Goal: Find contact information: Find contact information

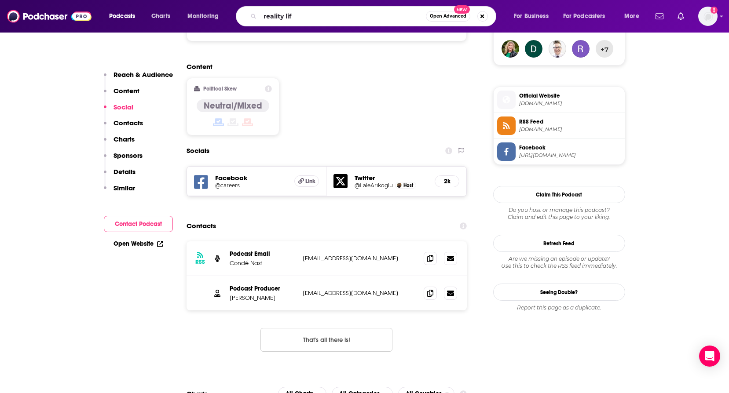
type input "reality life"
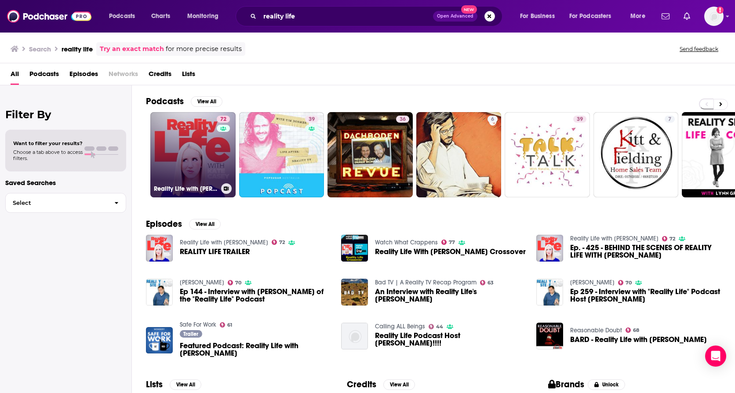
click at [162, 157] on link "72 Reality Life with [PERSON_NAME]" at bounding box center [192, 154] width 85 height 85
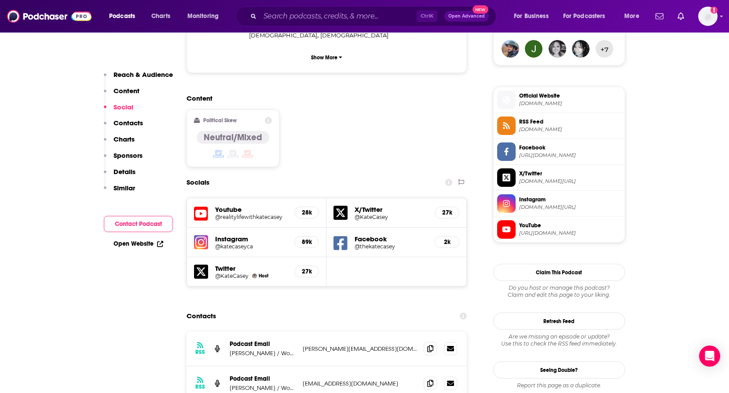
scroll to position [748, 0]
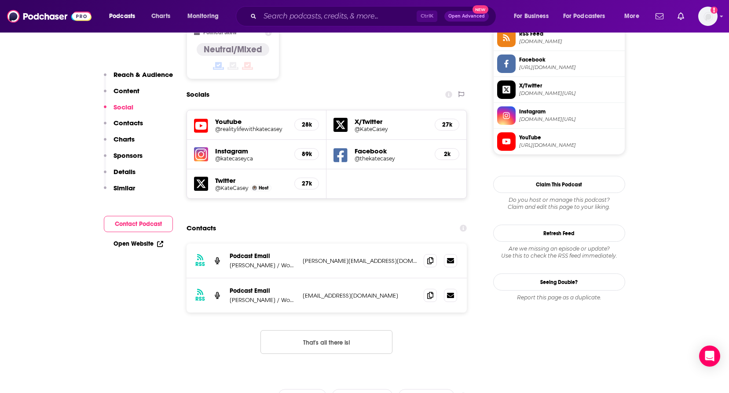
click at [358, 278] on div "RSS Podcast Email [PERSON_NAME] / Wondery [PERSON_NAME][EMAIL_ADDRESS][DOMAIN_N…" at bounding box center [326, 306] width 281 height 124
click at [429, 254] on span at bounding box center [430, 260] width 13 height 13
drag, startPoint x: 300, startPoint y: 244, endPoint x: 385, endPoint y: 249, distance: 85.9
click at [385, 278] on div "RSS Podcast Email [PERSON_NAME] / Wondery [EMAIL_ADDRESS][DOMAIN_NAME] [EMAIL_A…" at bounding box center [326, 295] width 281 height 34
copy p "[EMAIL_ADDRESS][DOMAIN_NAME]"
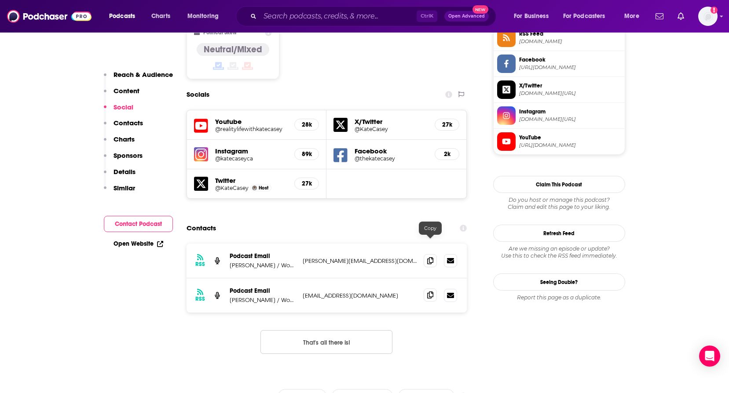
click at [426, 289] on span at bounding box center [430, 295] width 13 height 13
click at [279, 16] on input "Search podcasts, credits, & more..." at bounding box center [338, 16] width 157 height 14
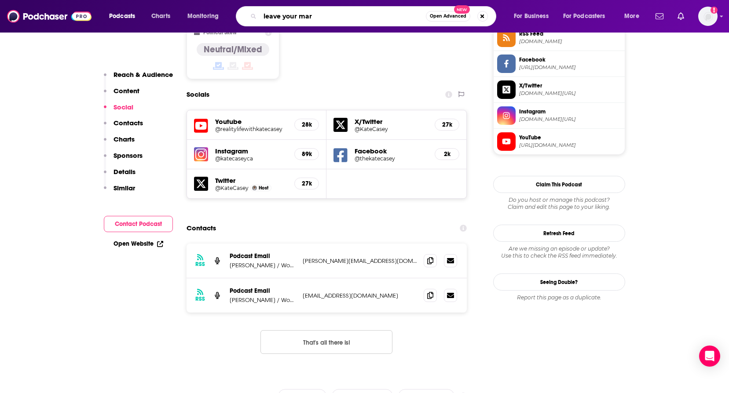
type input "leave your mark"
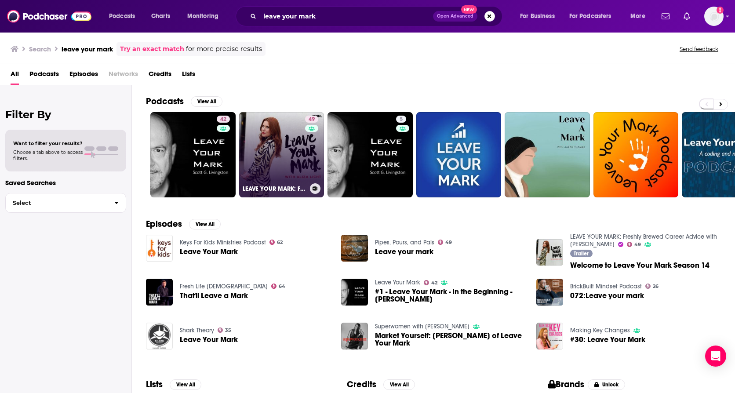
click at [267, 144] on link "49 LEAVE YOUR MARK: Freshly Brewed Career Advice with [PERSON_NAME]" at bounding box center [281, 154] width 85 height 85
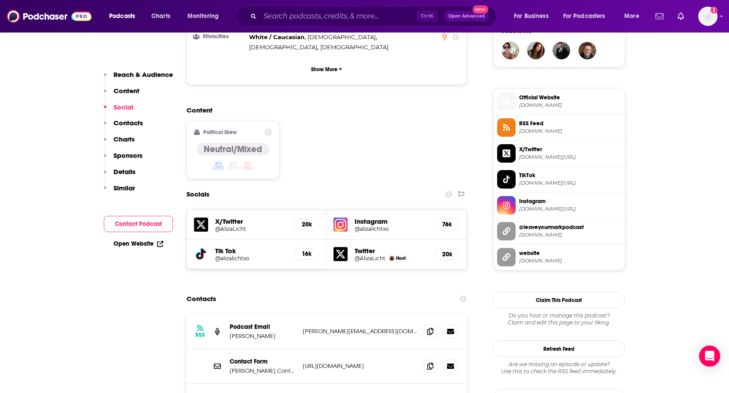
scroll to position [704, 0]
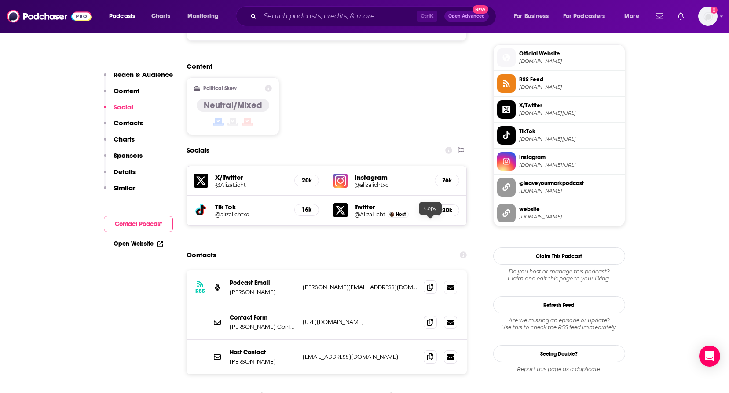
click at [428, 284] on icon at bounding box center [430, 287] width 6 height 7
click at [254, 305] on div "Contact Form [PERSON_NAME] Contact Form [URL][DOMAIN_NAME] [URL][DOMAIN_NAME]" at bounding box center [326, 322] width 281 height 35
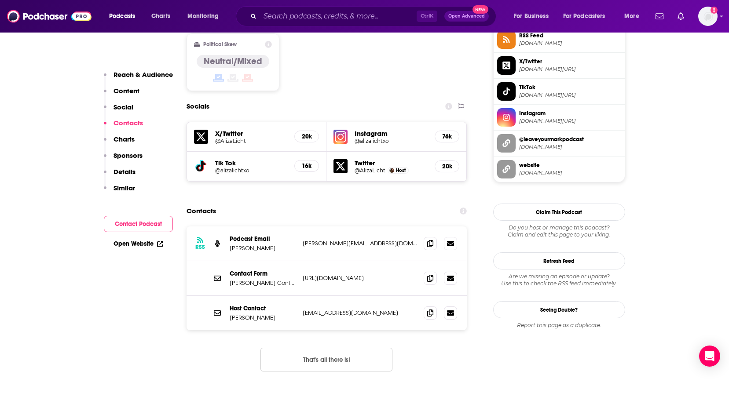
click at [335, 296] on div "Host Contact [PERSON_NAME] [EMAIL_ADDRESS][DOMAIN_NAME] [EMAIL_ADDRESS][DOMAIN_…" at bounding box center [326, 313] width 281 height 34
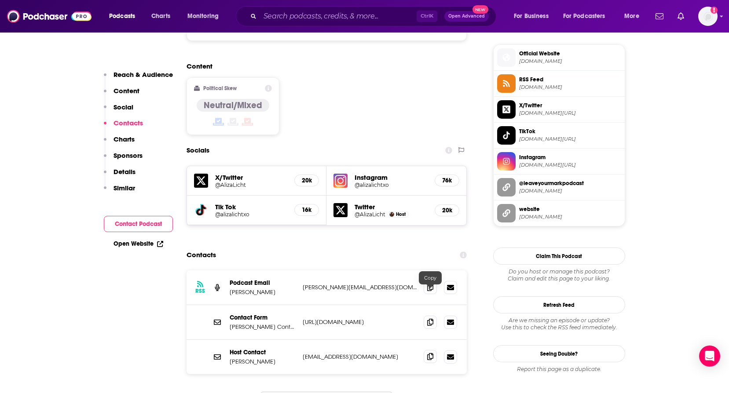
click at [428, 353] on icon at bounding box center [430, 356] width 6 height 7
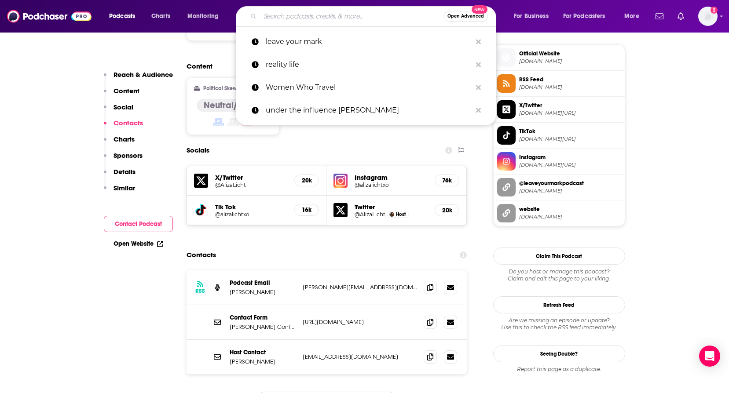
click at [290, 20] on input "Search podcasts, credits, & more..." at bounding box center [351, 16] width 183 height 14
paste input "StyleZeitgeist"
type input "StyleZeitgeist"
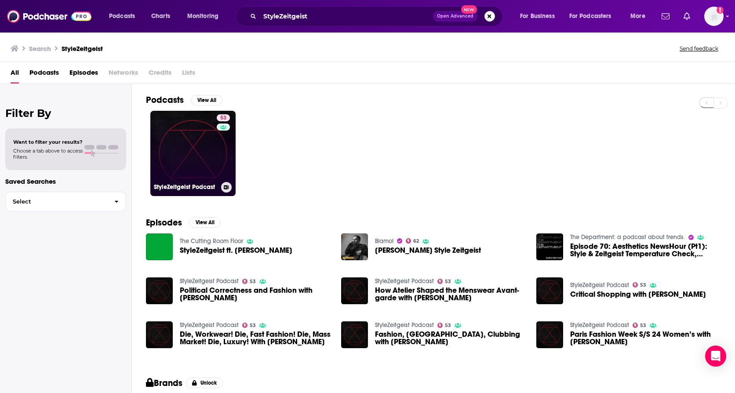
click at [212, 151] on link "53 StyleZeitgeist Podcast" at bounding box center [192, 153] width 85 height 85
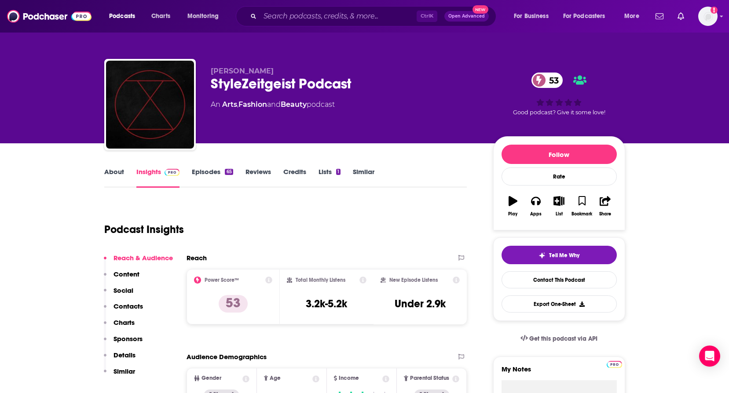
click at [109, 173] on link "About" at bounding box center [114, 178] width 20 height 20
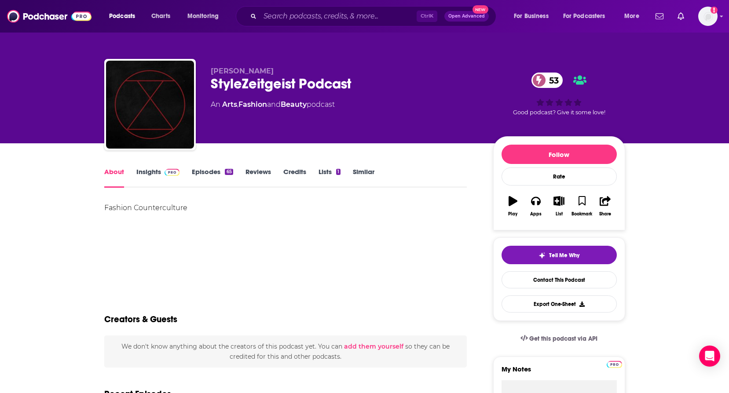
click at [139, 174] on link "Insights" at bounding box center [158, 178] width 44 height 20
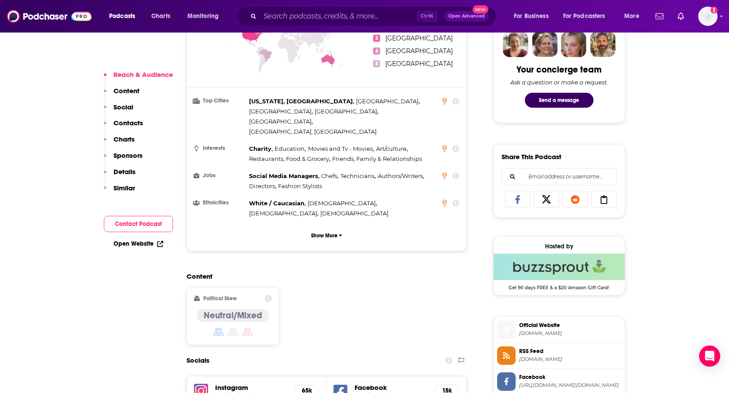
scroll to position [616, 0]
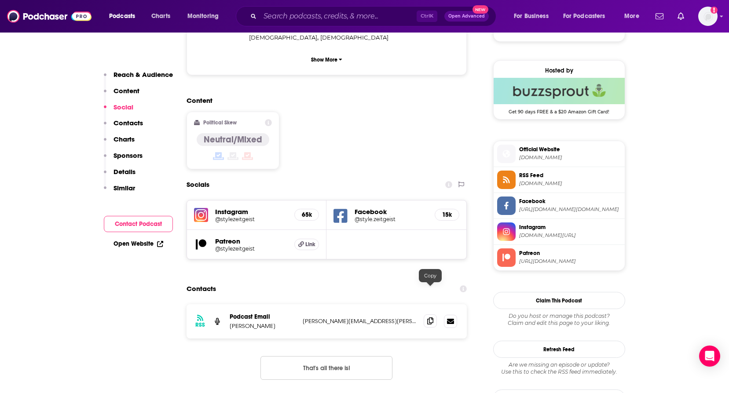
click at [433, 318] on icon at bounding box center [430, 321] width 6 height 7
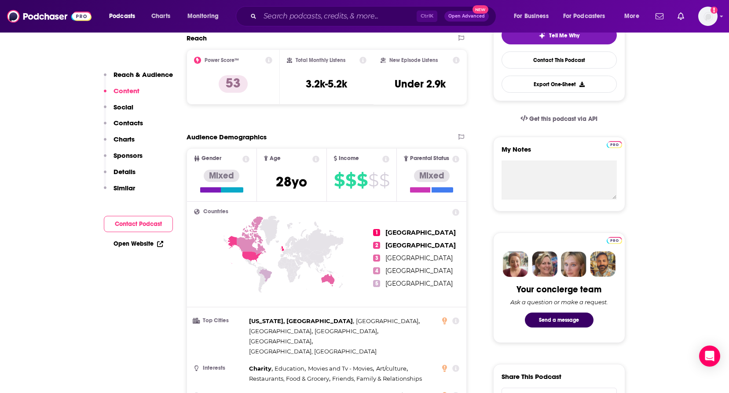
scroll to position [0, 0]
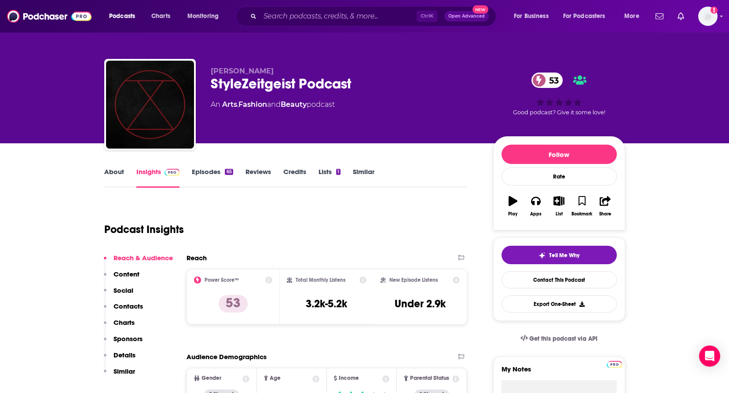
click at [230, 174] on div "65" at bounding box center [229, 172] width 8 height 6
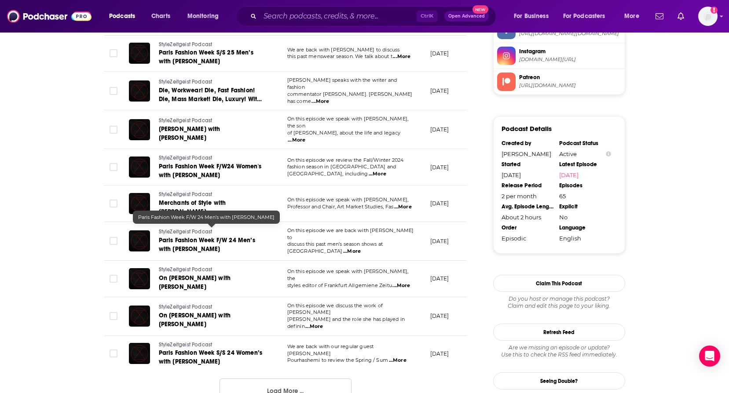
scroll to position [836, 0]
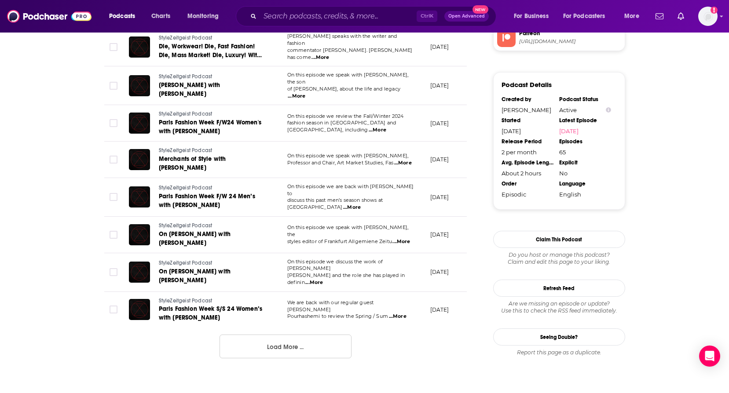
click at [244, 335] on button "Load More ..." at bounding box center [285, 347] width 132 height 24
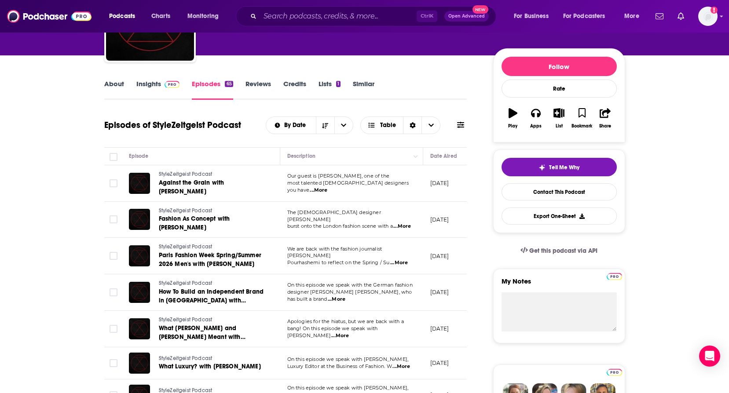
scroll to position [0, 0]
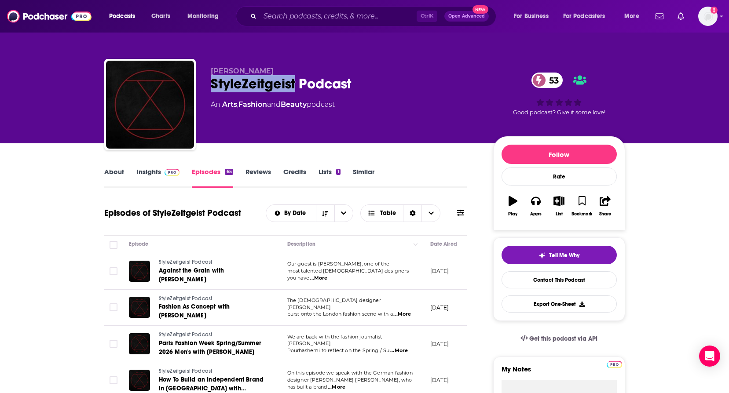
drag, startPoint x: 209, startPoint y: 82, endPoint x: 296, endPoint y: 82, distance: 87.1
click at [296, 82] on div "[PERSON_NAME] StyleZeitgeist Podcast 53 An Arts , Fashion and Beauty podcast 53…" at bounding box center [364, 106] width 521 height 95
copy h2 "StyleZeitgeist"
click at [331, 22] on input "Search podcasts, credits, & more..." at bounding box center [338, 16] width 157 height 14
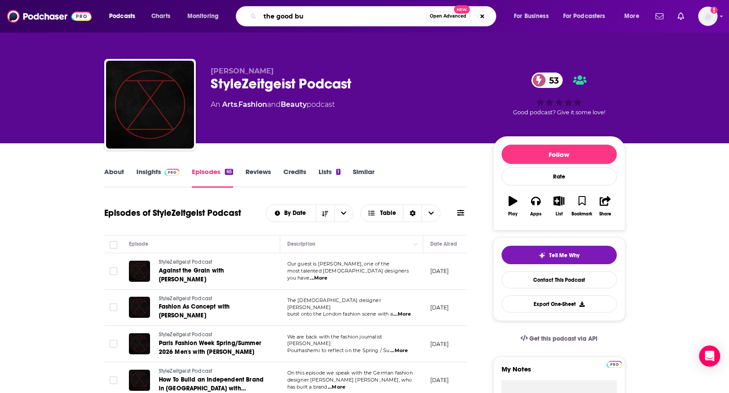
type input "the good buy"
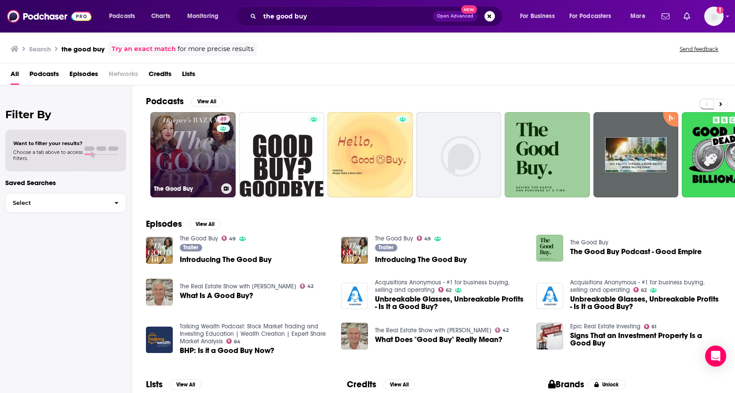
click at [180, 160] on link "49 The Good Buy" at bounding box center [192, 154] width 85 height 85
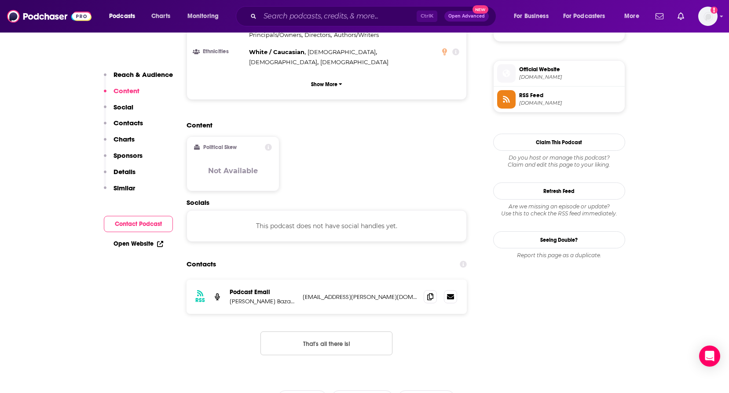
scroll to position [660, 0]
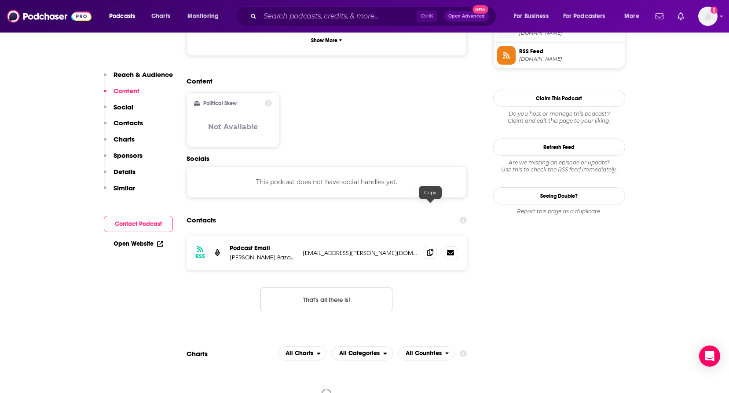
click at [427, 249] on icon at bounding box center [430, 252] width 6 height 7
click at [302, 288] on button "That's all there is!" at bounding box center [326, 300] width 132 height 24
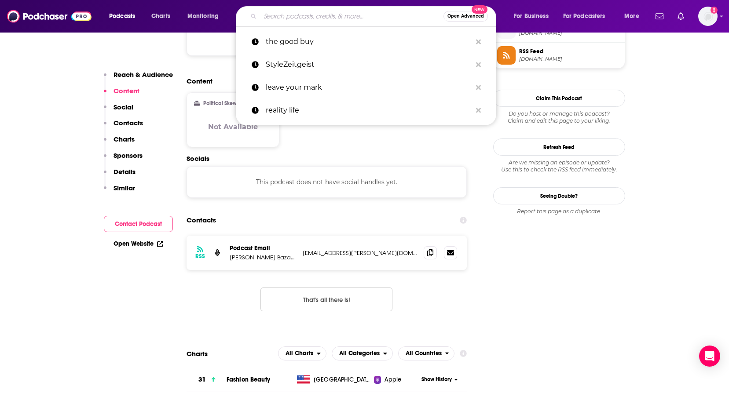
click at [297, 18] on input "Search podcasts, credits, & more..." at bounding box center [351, 16] width 183 height 14
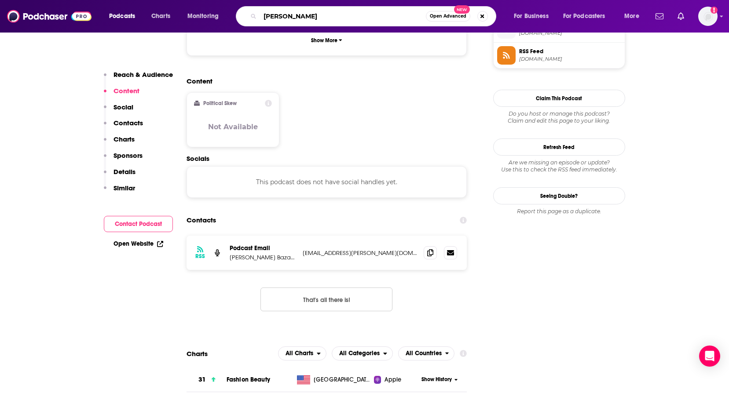
type input "[PERSON_NAME]"
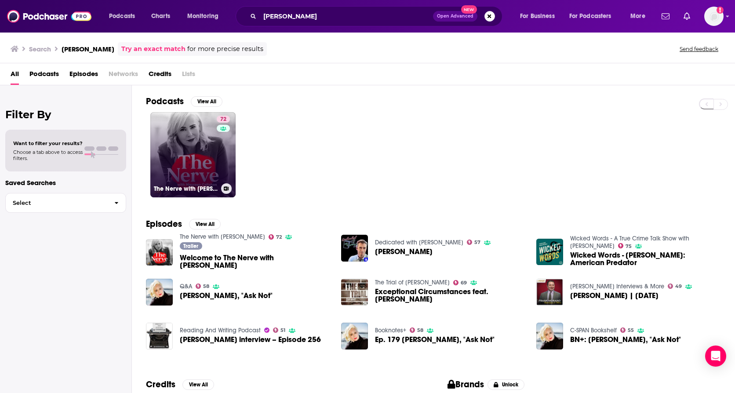
click at [157, 170] on link "72 The Nerve with [PERSON_NAME]" at bounding box center [192, 154] width 85 height 85
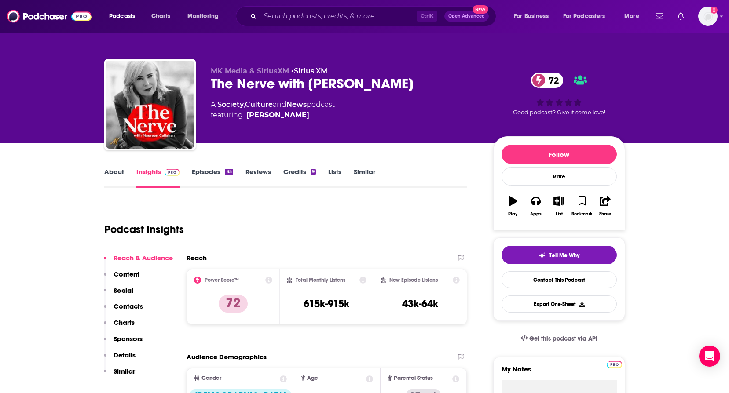
drag, startPoint x: 213, startPoint y: 85, endPoint x: 439, endPoint y: 85, distance: 225.6
click at [439, 85] on div "The Nerve with [PERSON_NAME] 72" at bounding box center [345, 83] width 268 height 17
copy h2 "The Nerve with [PERSON_NAME]"
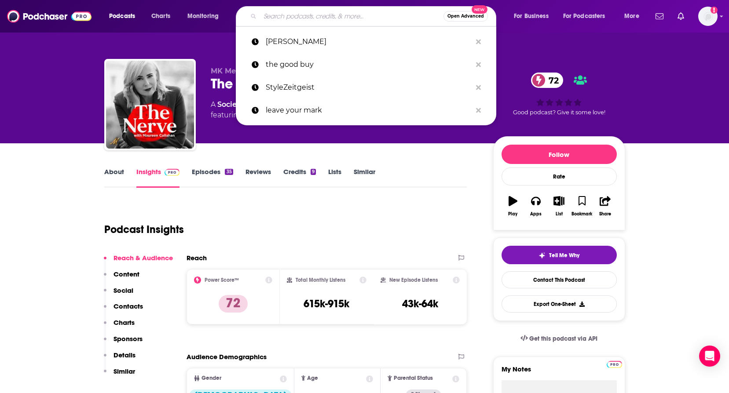
click at [302, 17] on input "Search podcasts, credits, & more..." at bounding box center [351, 16] width 183 height 14
paste input "We're Obsessed"
type input "We're Obsessed"
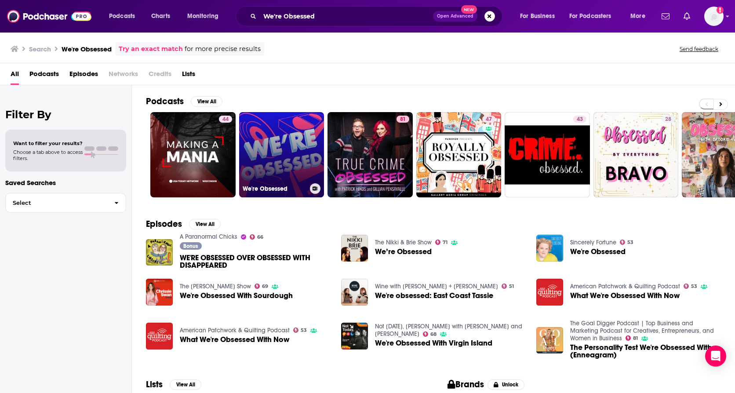
click at [268, 159] on link "We're Obsessed" at bounding box center [281, 154] width 85 height 85
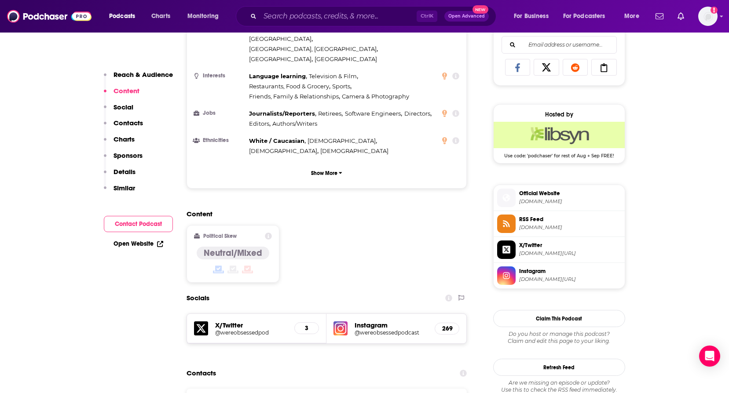
scroll to position [704, 0]
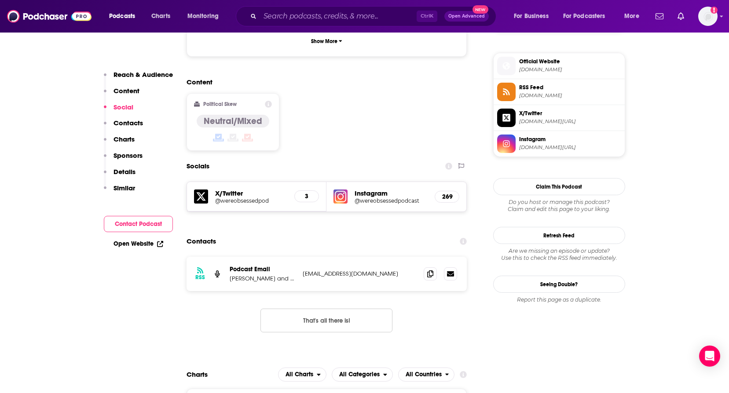
click at [278, 266] on p "Podcast Email" at bounding box center [263, 269] width 66 height 7
click at [433, 270] on icon at bounding box center [430, 273] width 6 height 7
click at [290, 19] on input "Search podcasts, credits, & more..." at bounding box center [338, 16] width 157 height 14
paste input "[PERSON_NAME]"
type input "[PERSON_NAME]"
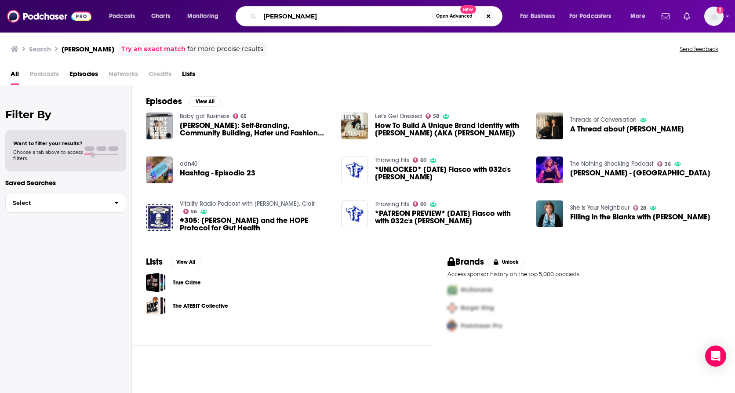
drag, startPoint x: 329, startPoint y: 13, endPoint x: 260, endPoint y: 15, distance: 69.9
click at [260, 15] on input "[PERSON_NAME]" at bounding box center [346, 16] width 172 height 14
type input "brendawareness"
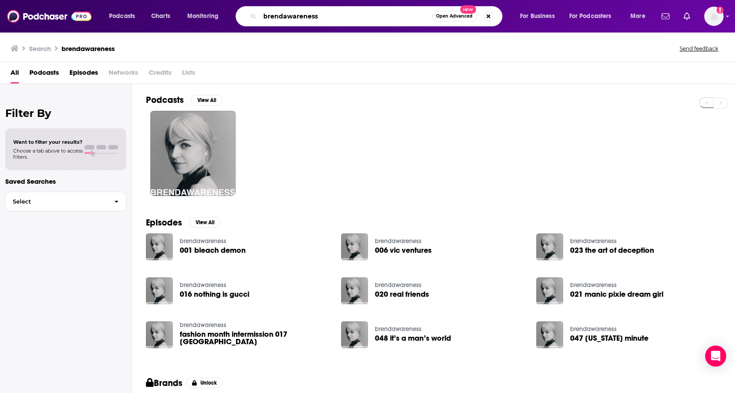
drag, startPoint x: 337, startPoint y: 20, endPoint x: 260, endPoint y: 7, distance: 78.5
click at [260, 7] on div "brendawareness Open Advanced New" at bounding box center [369, 16] width 267 height 20
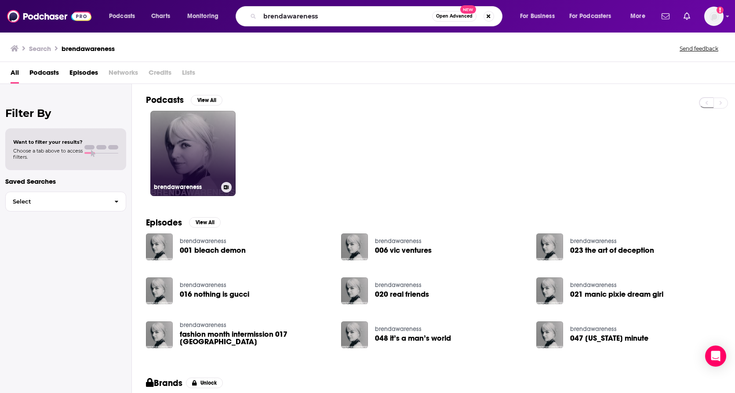
click at [194, 175] on link "brendawareness" at bounding box center [192, 153] width 85 height 85
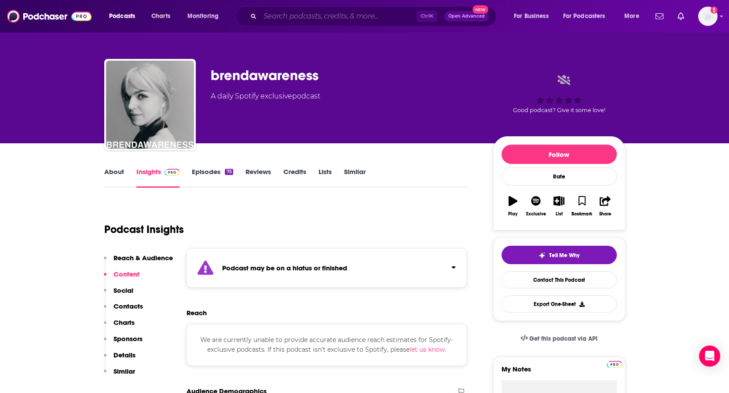
click at [296, 19] on input "Search podcasts, credits, & more..." at bounding box center [338, 16] width 157 height 14
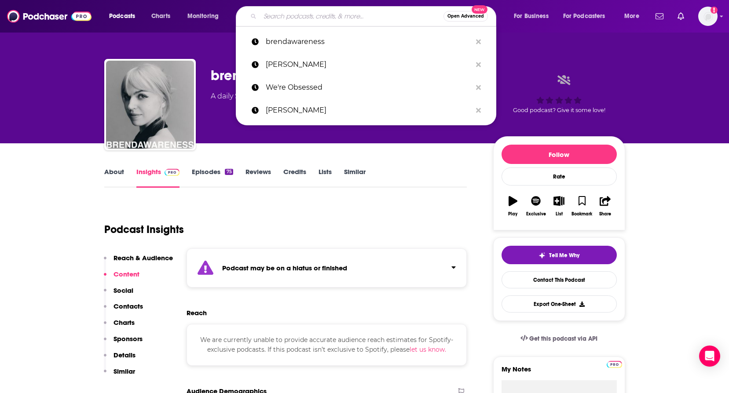
paste input "The Bechdel Cast"
type input "The Bechdel Cast"
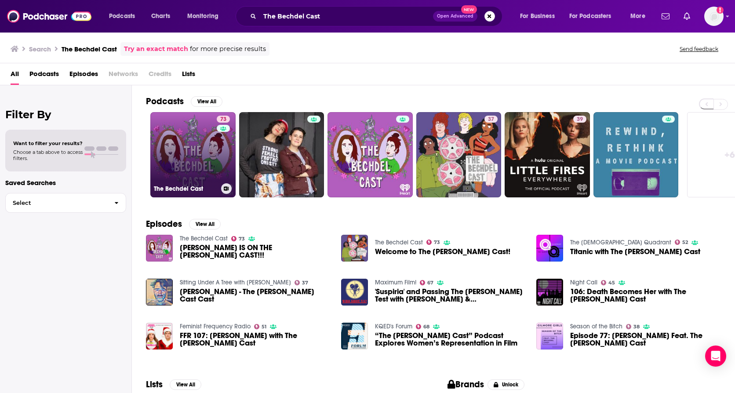
click at [196, 150] on link "73 The [PERSON_NAME] Cast" at bounding box center [192, 154] width 85 height 85
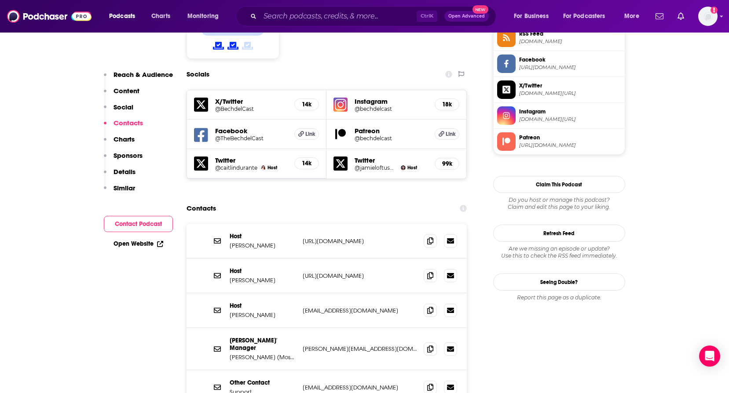
scroll to position [792, 0]
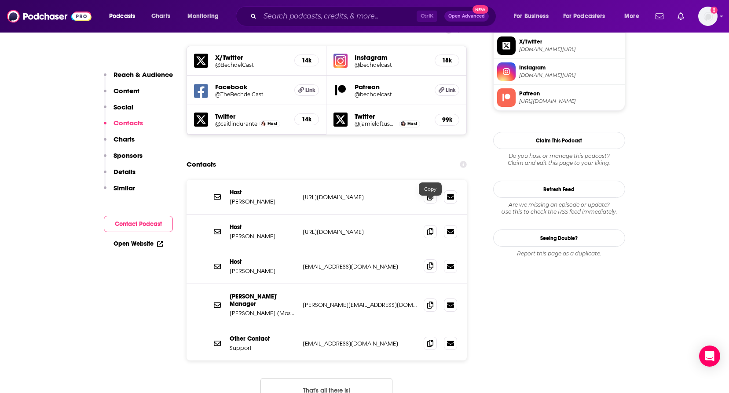
click at [425, 260] on span at bounding box center [430, 266] width 13 height 13
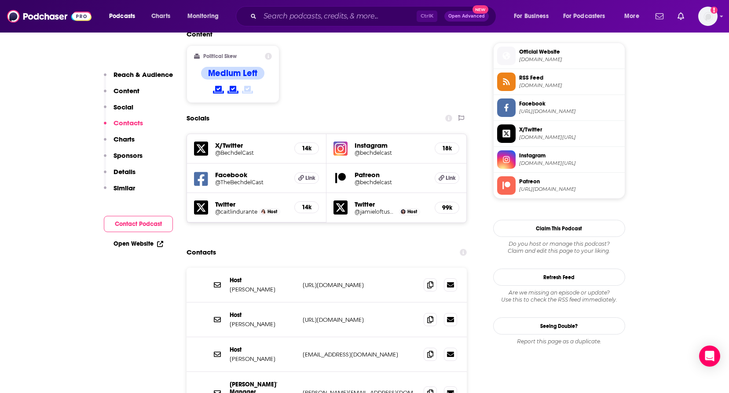
scroll to position [836, 0]
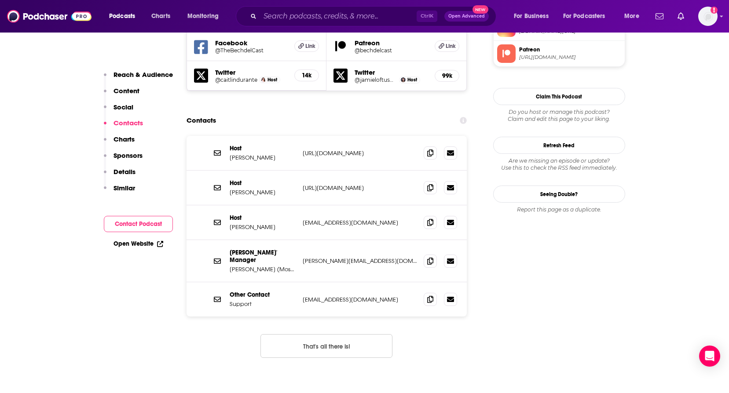
click at [354, 334] on button "That's all there is!" at bounding box center [326, 346] width 132 height 24
click at [428, 257] on icon at bounding box center [430, 260] width 6 height 7
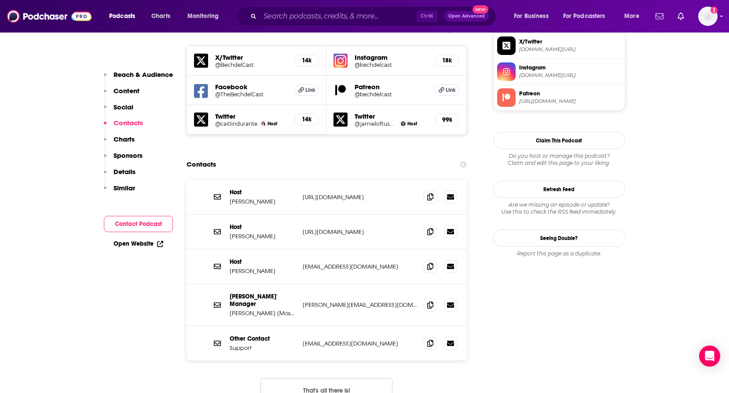
scroll to position [528, 0]
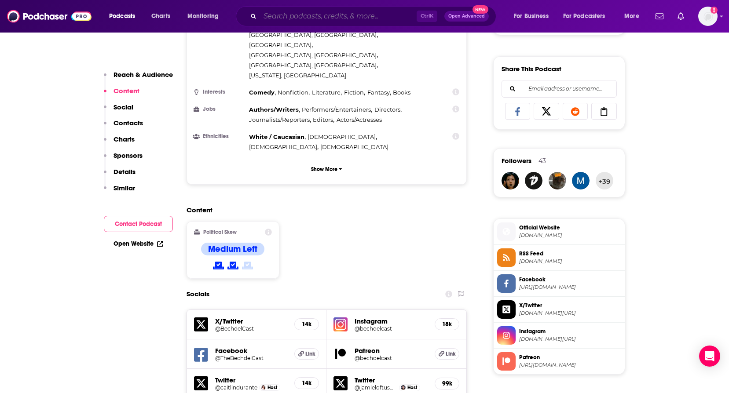
click at [311, 18] on input "Search podcasts, credits, & more..." at bounding box center [338, 16] width 157 height 14
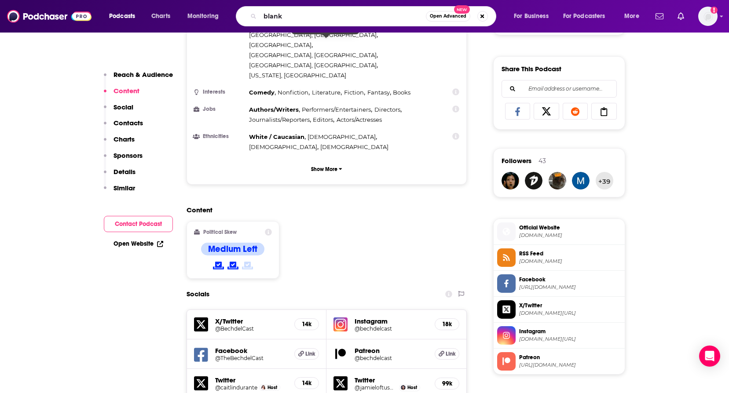
click at [333, 206] on div "Content Political Skew Medium Left" at bounding box center [326, 246] width 281 height 80
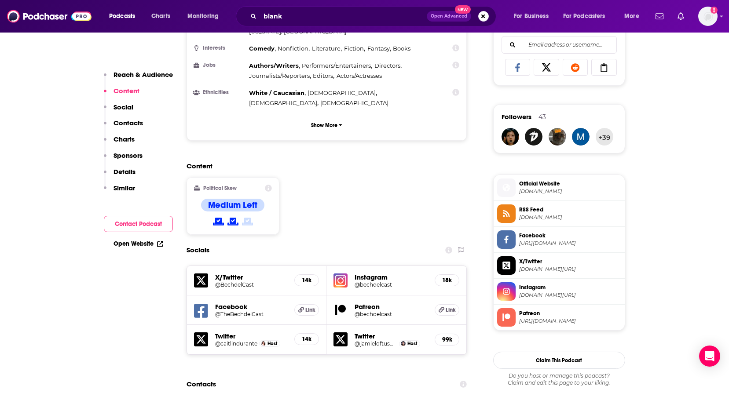
scroll to position [792, 0]
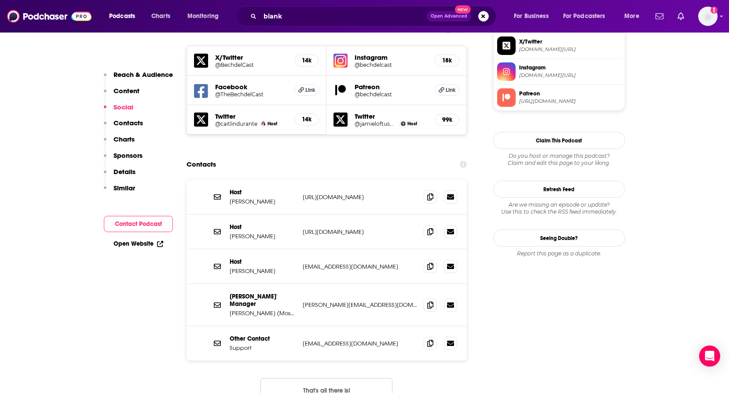
click at [423, 215] on div "Host [PERSON_NAME] [URL][DOMAIN_NAME] [URL][DOMAIN_NAME]" at bounding box center [326, 232] width 281 height 35
click at [426, 225] on span at bounding box center [430, 231] width 13 height 13
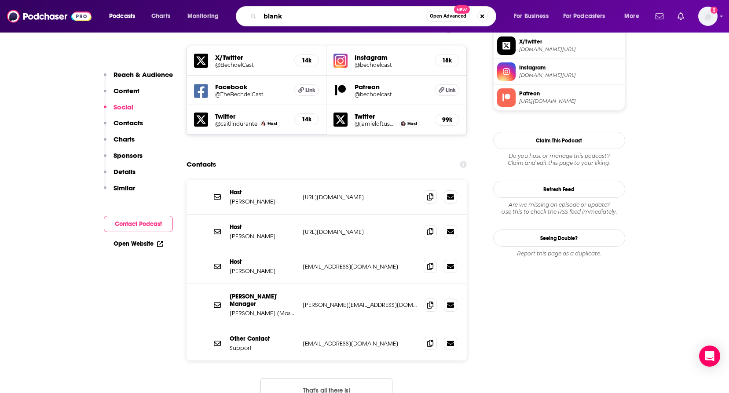
click at [286, 17] on input "blank" at bounding box center [343, 16] width 166 height 14
type input "blank check"
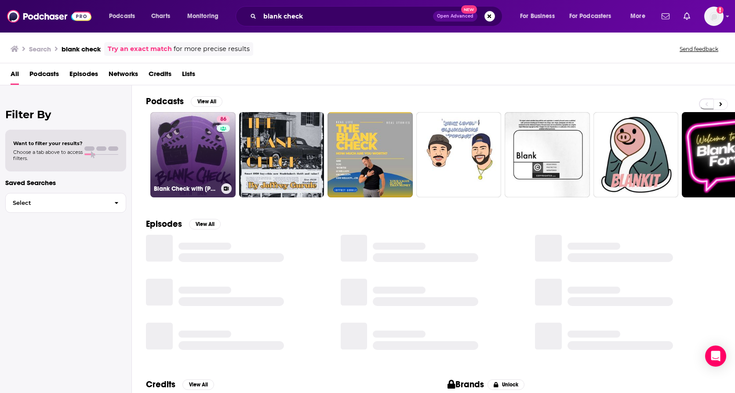
click at [199, 163] on link "86 Blank Check with [PERSON_NAME] & [PERSON_NAME]" at bounding box center [192, 154] width 85 height 85
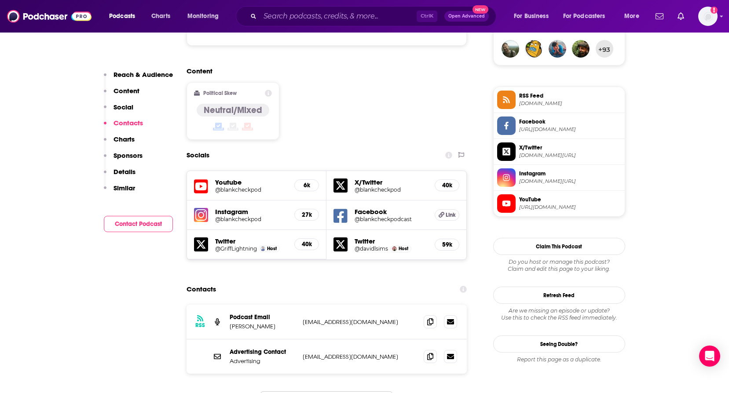
scroll to position [748, 0]
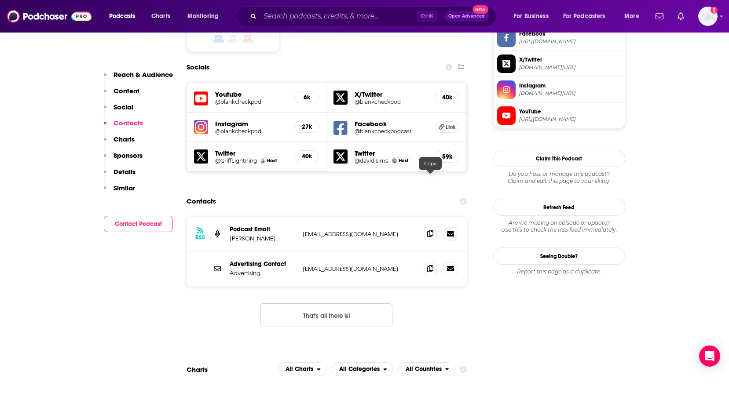
click at [427, 230] on icon at bounding box center [430, 233] width 6 height 7
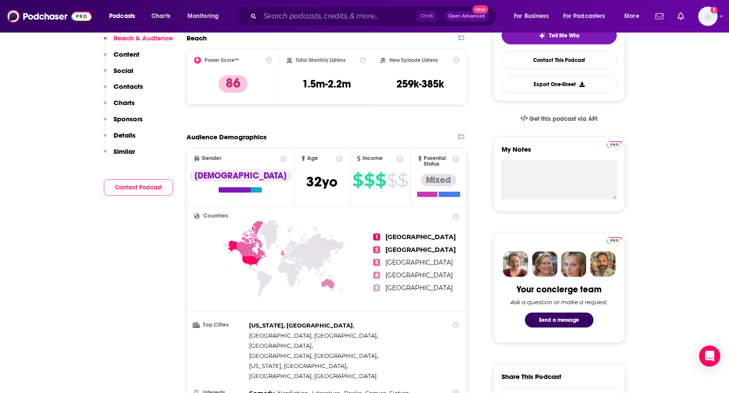
scroll to position [0, 0]
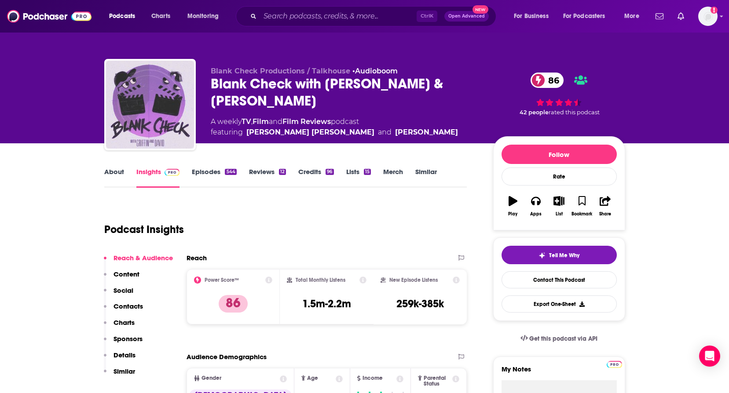
click at [122, 174] on link "About" at bounding box center [114, 178] width 20 height 20
